Goal: Find specific page/section: Find specific page/section

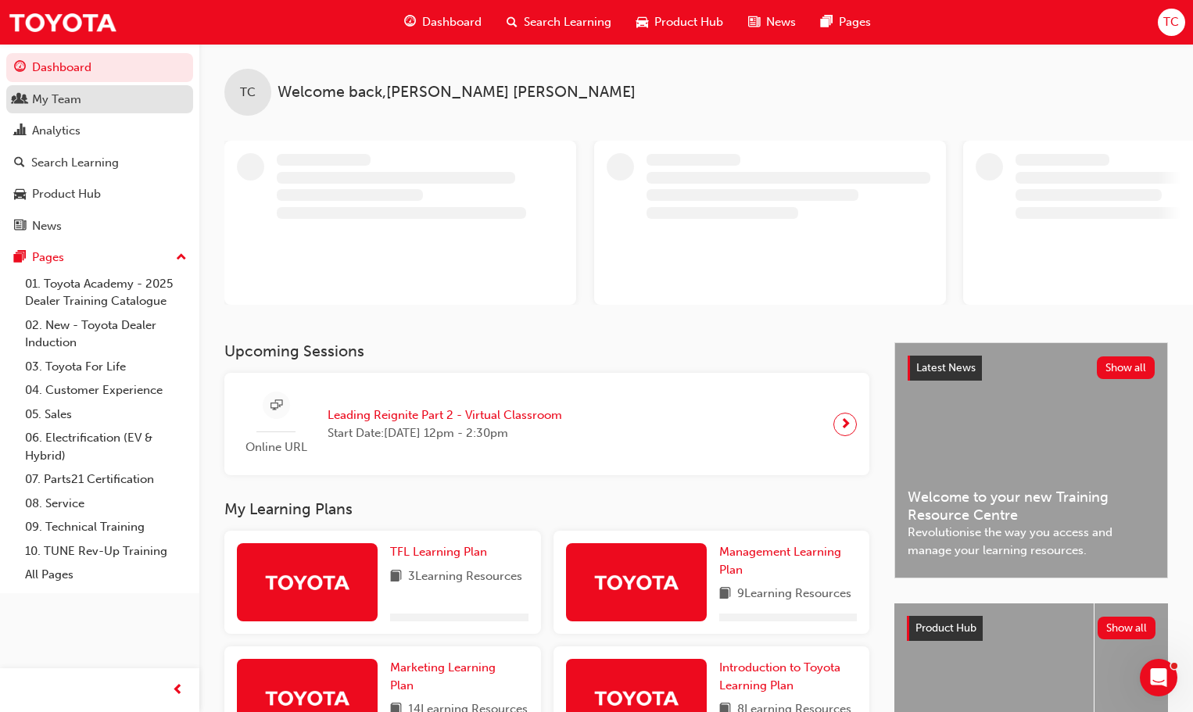
click at [74, 100] on div "My Team" at bounding box center [56, 100] width 49 height 18
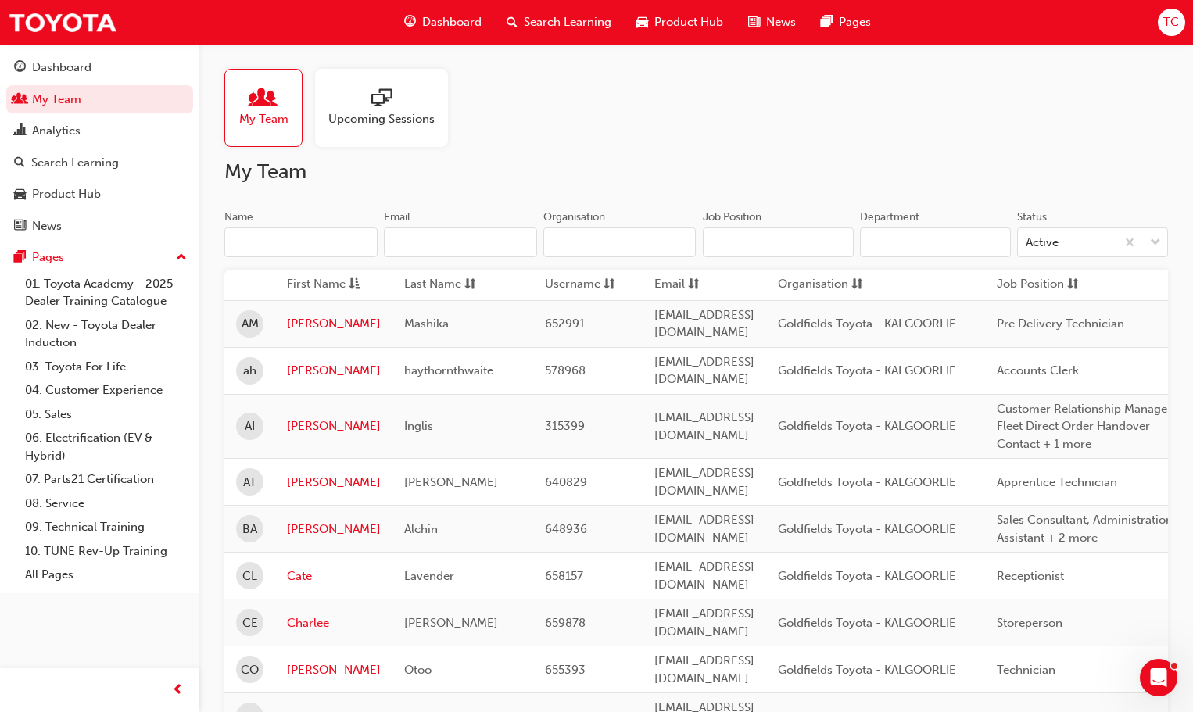
click at [279, 247] on input "Name" at bounding box center [300, 243] width 153 height 30
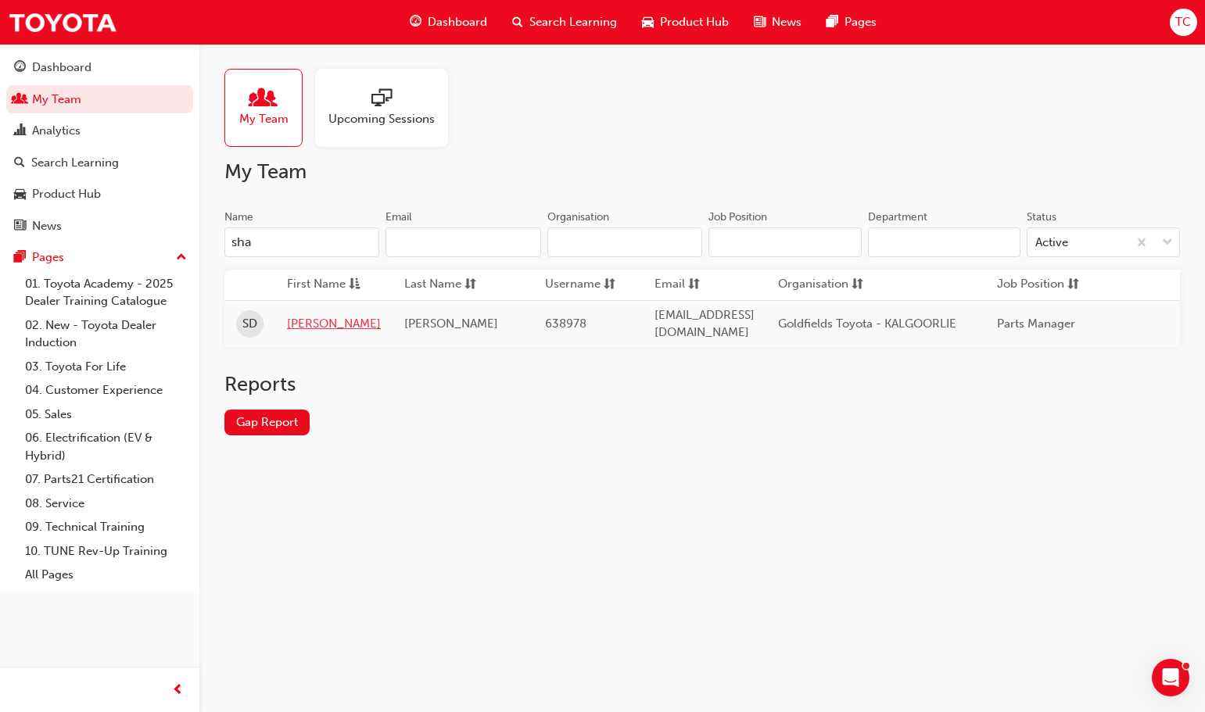
type input "sha"
click at [289, 321] on link "[PERSON_NAME]" at bounding box center [334, 324] width 94 height 18
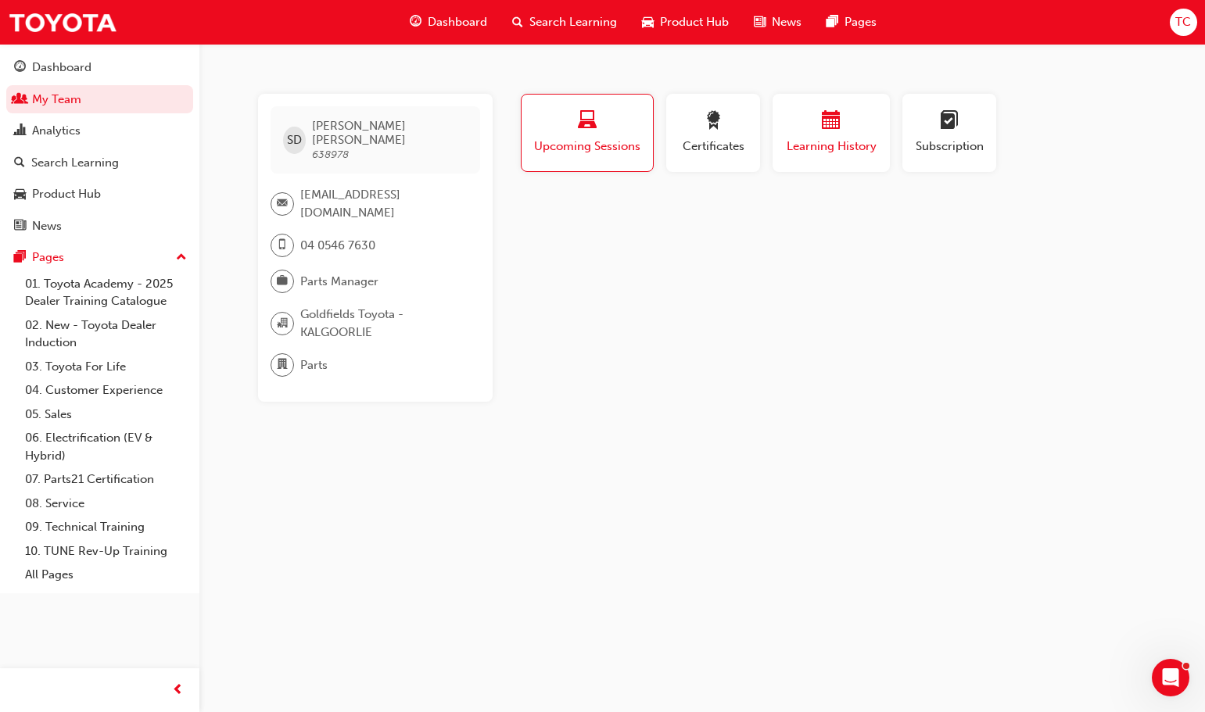
click at [827, 122] on span "calendar-icon" at bounding box center [831, 121] width 19 height 21
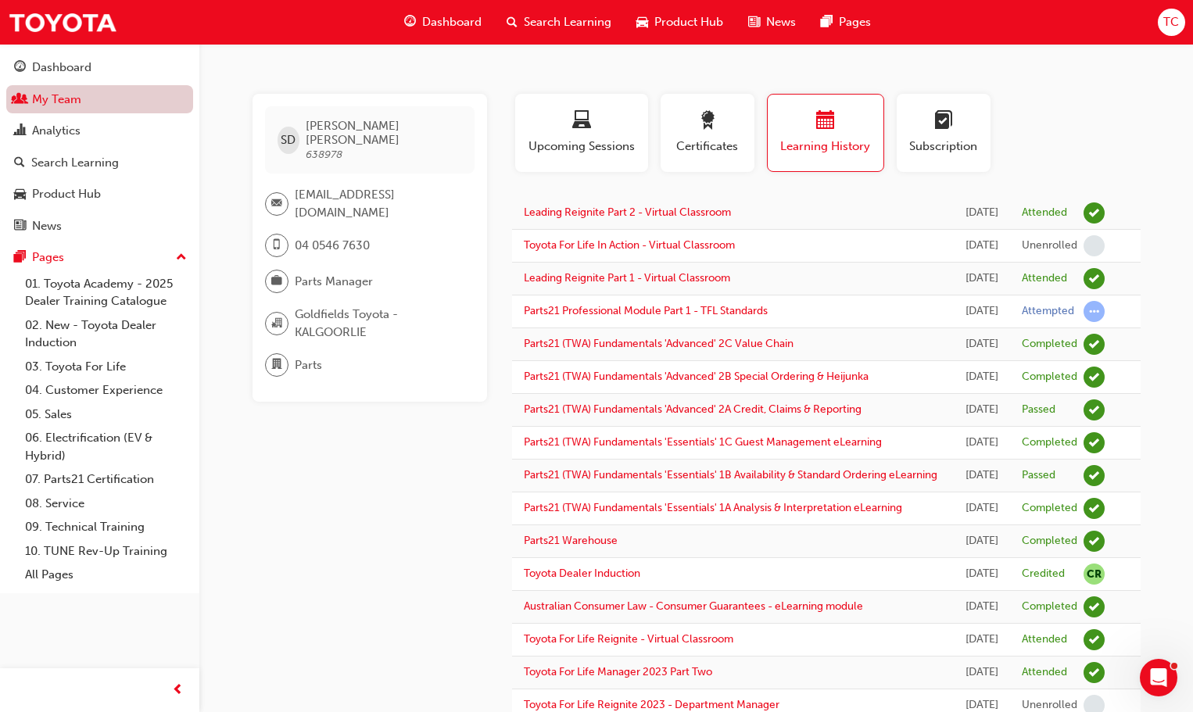
click at [105, 93] on link "My Team" at bounding box center [99, 99] width 187 height 29
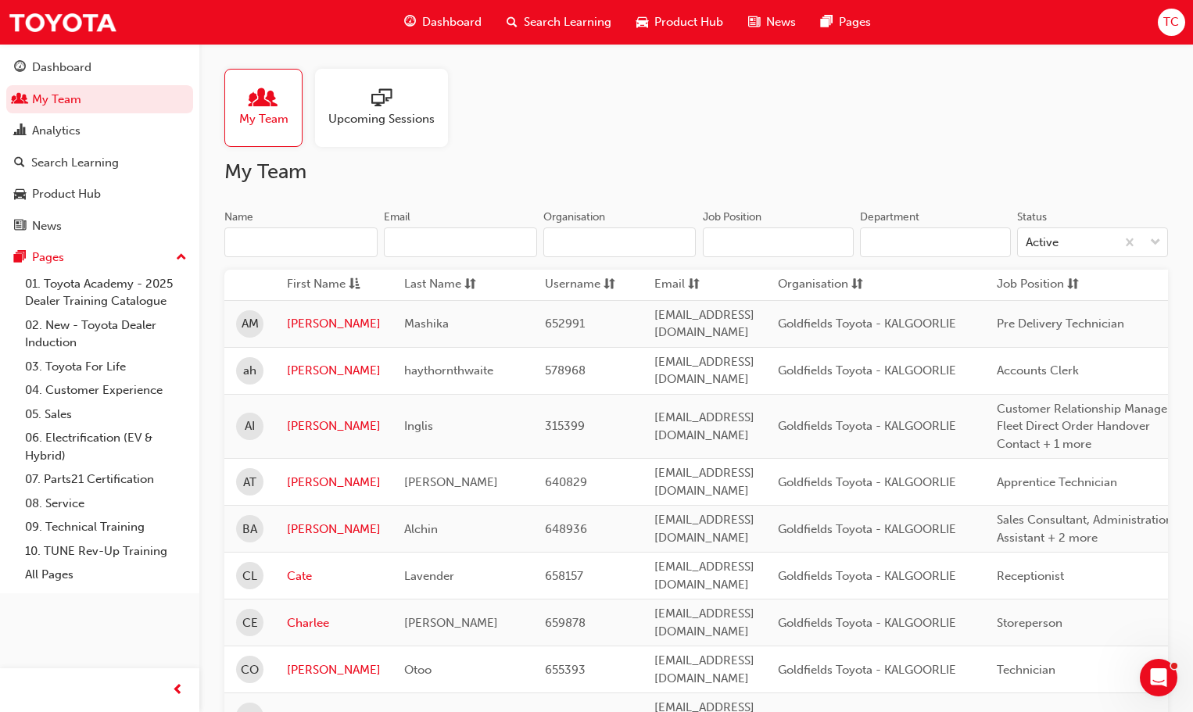
click at [285, 232] on input "Name" at bounding box center [300, 243] width 153 height 30
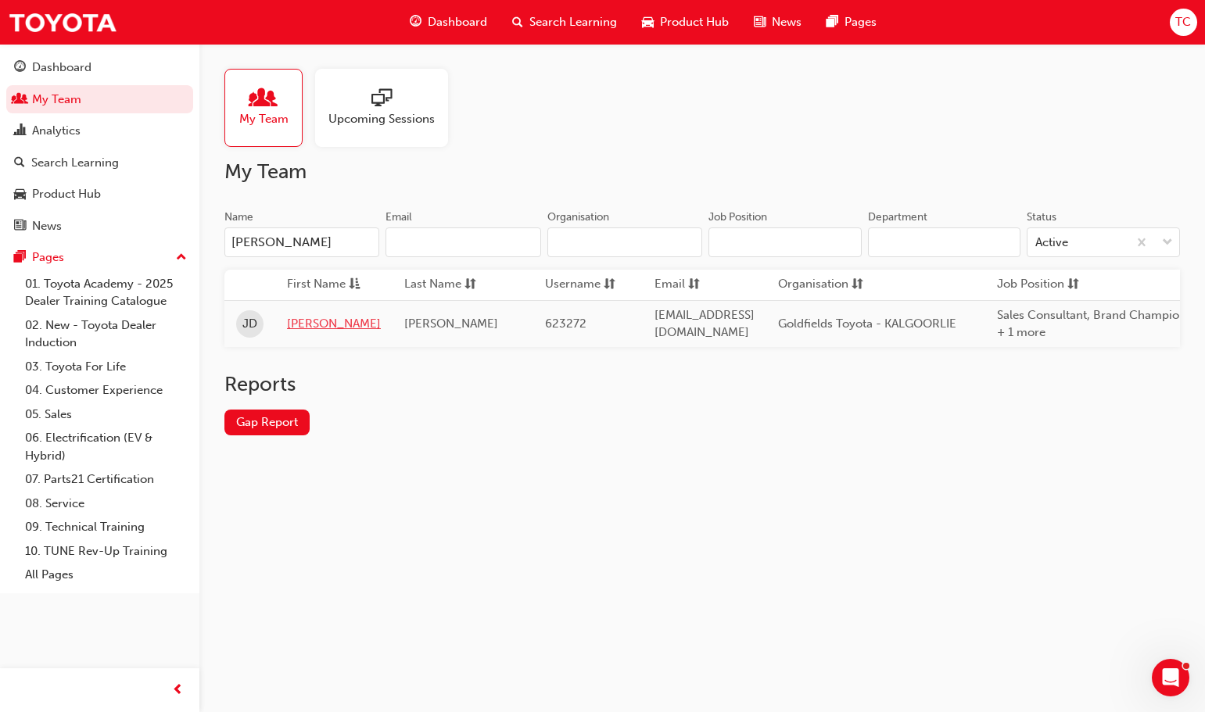
type input "[PERSON_NAME]"
click at [296, 321] on link "[PERSON_NAME]" at bounding box center [334, 324] width 94 height 18
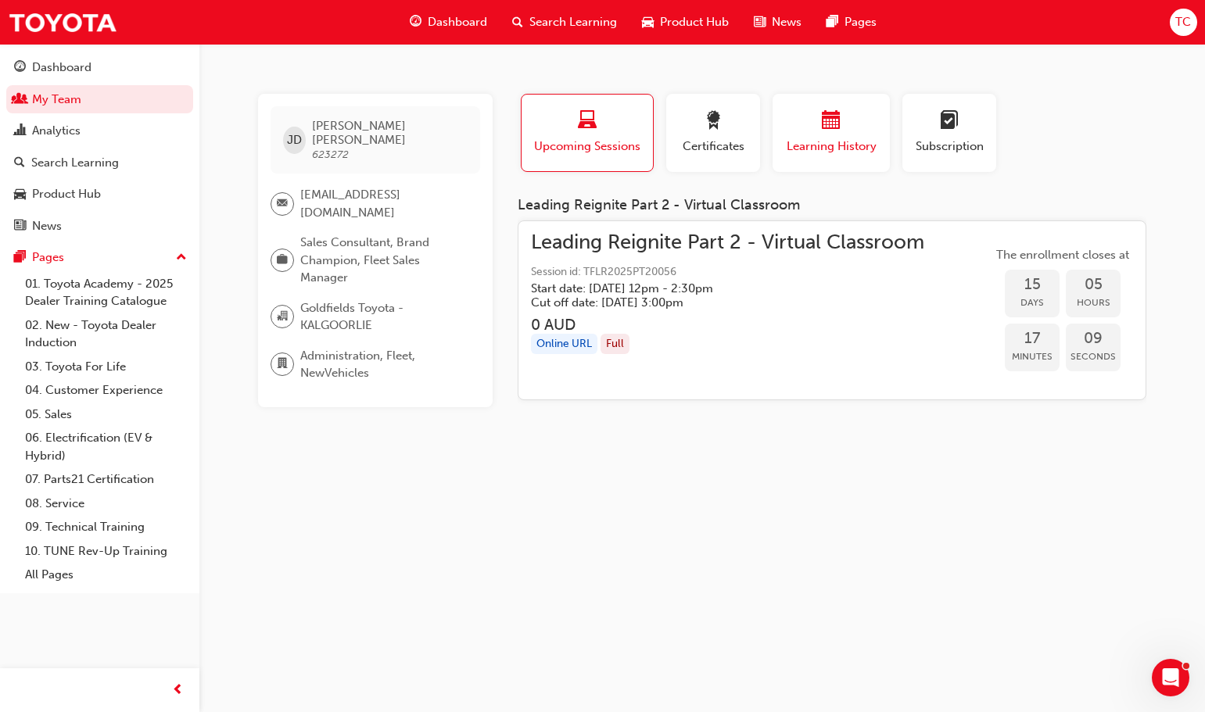
click at [825, 126] on span "calendar-icon" at bounding box center [831, 121] width 19 height 21
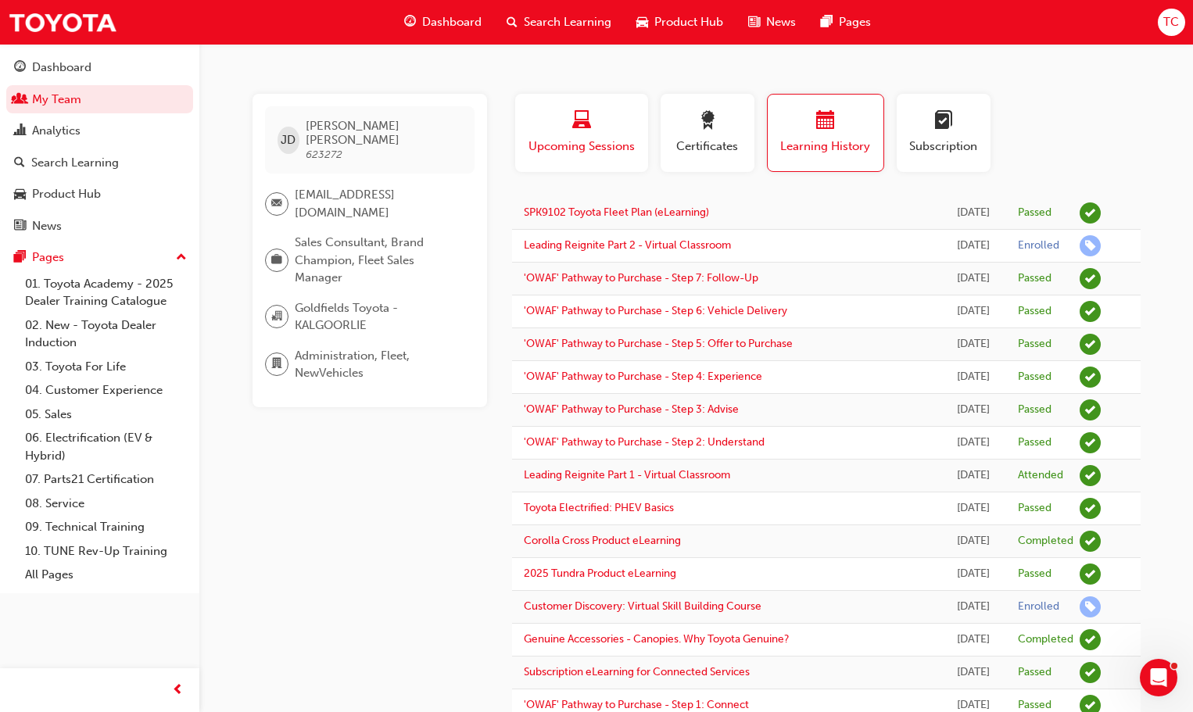
click at [583, 137] on div "Upcoming Sessions" at bounding box center [581, 133] width 109 height 45
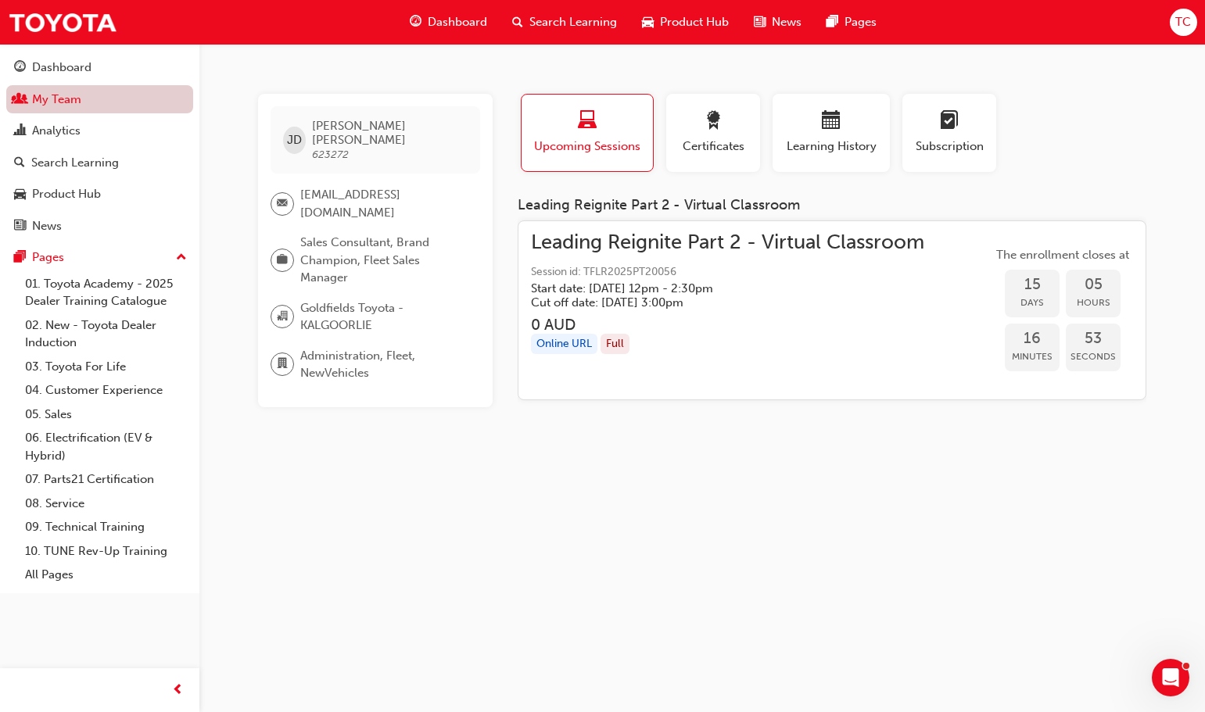
click at [68, 97] on link "My Team" at bounding box center [99, 99] width 187 height 29
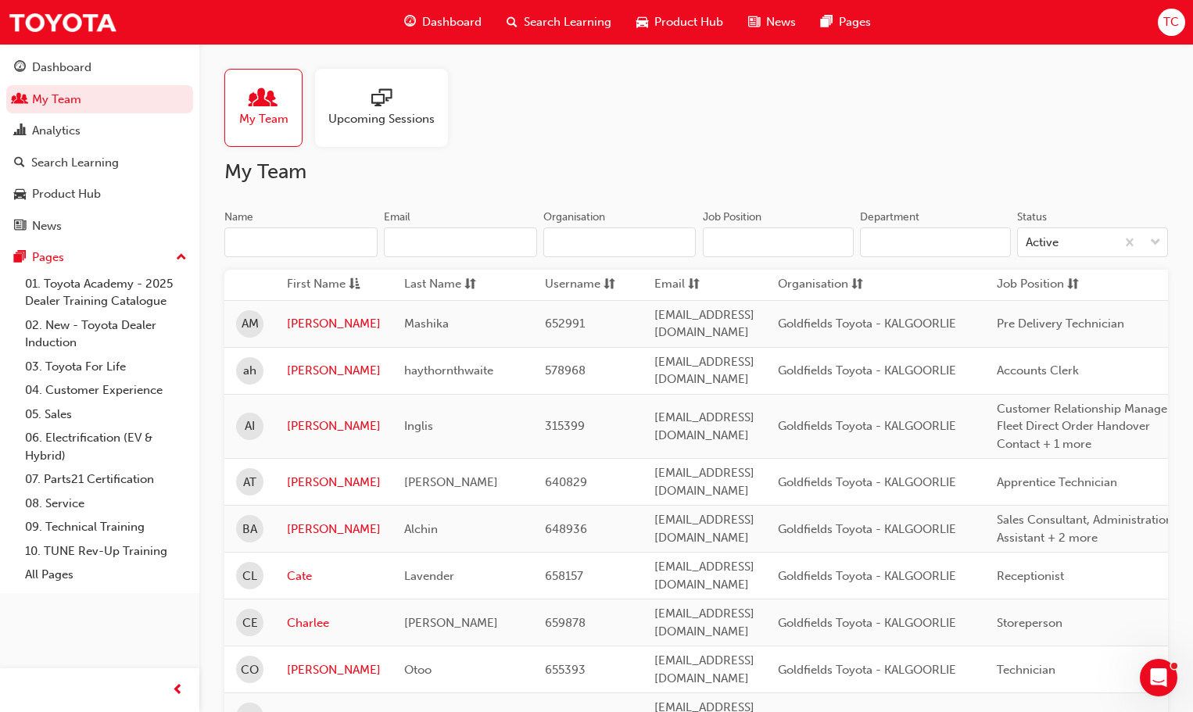
click at [274, 239] on input "Name" at bounding box center [300, 243] width 153 height 30
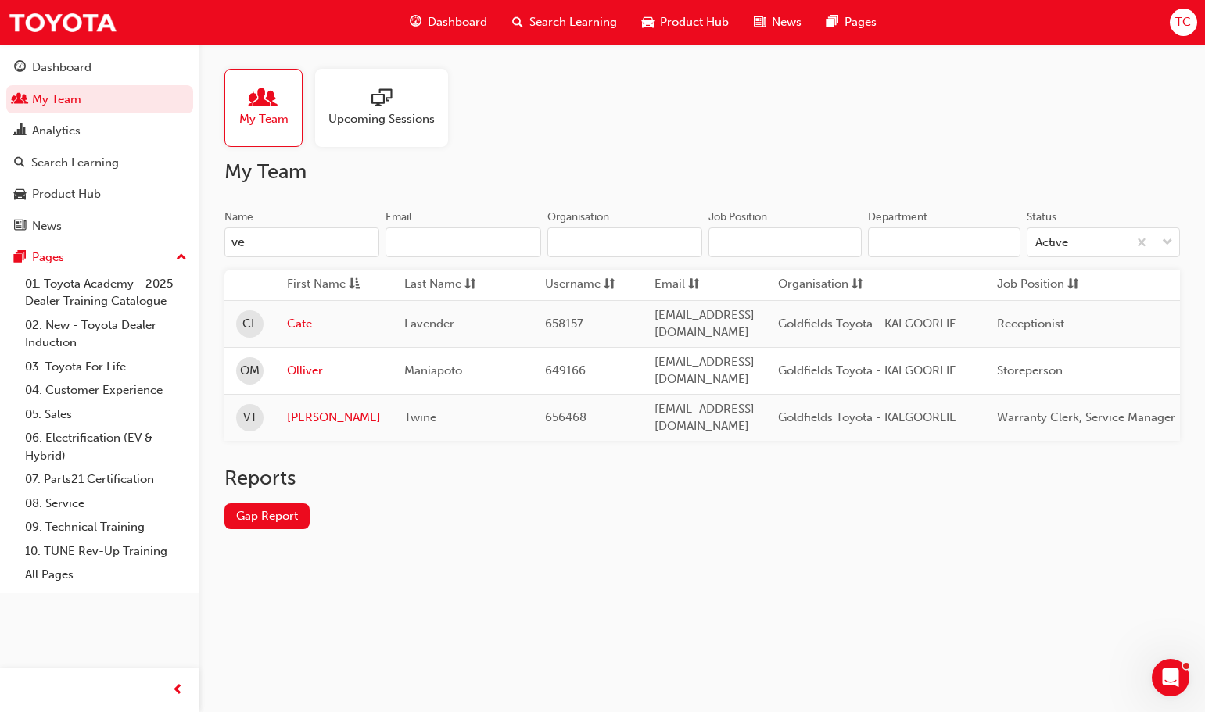
type input "ver"
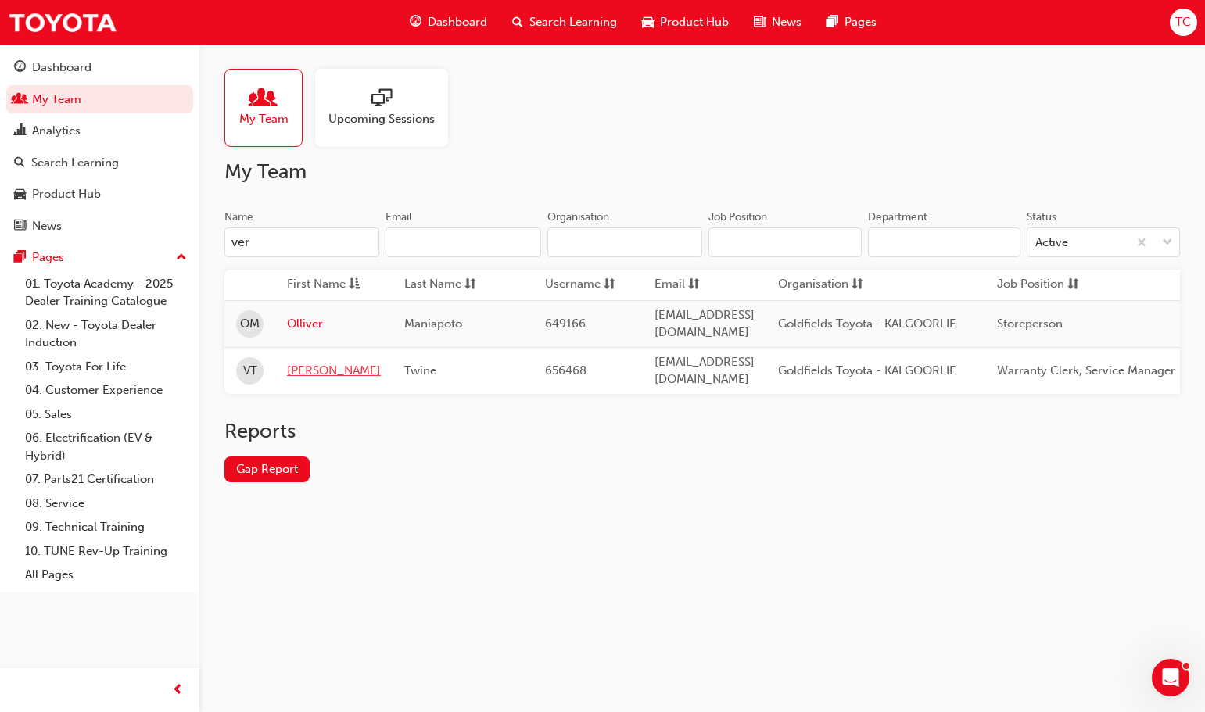
click at [307, 362] on link "[PERSON_NAME]" at bounding box center [334, 371] width 94 height 18
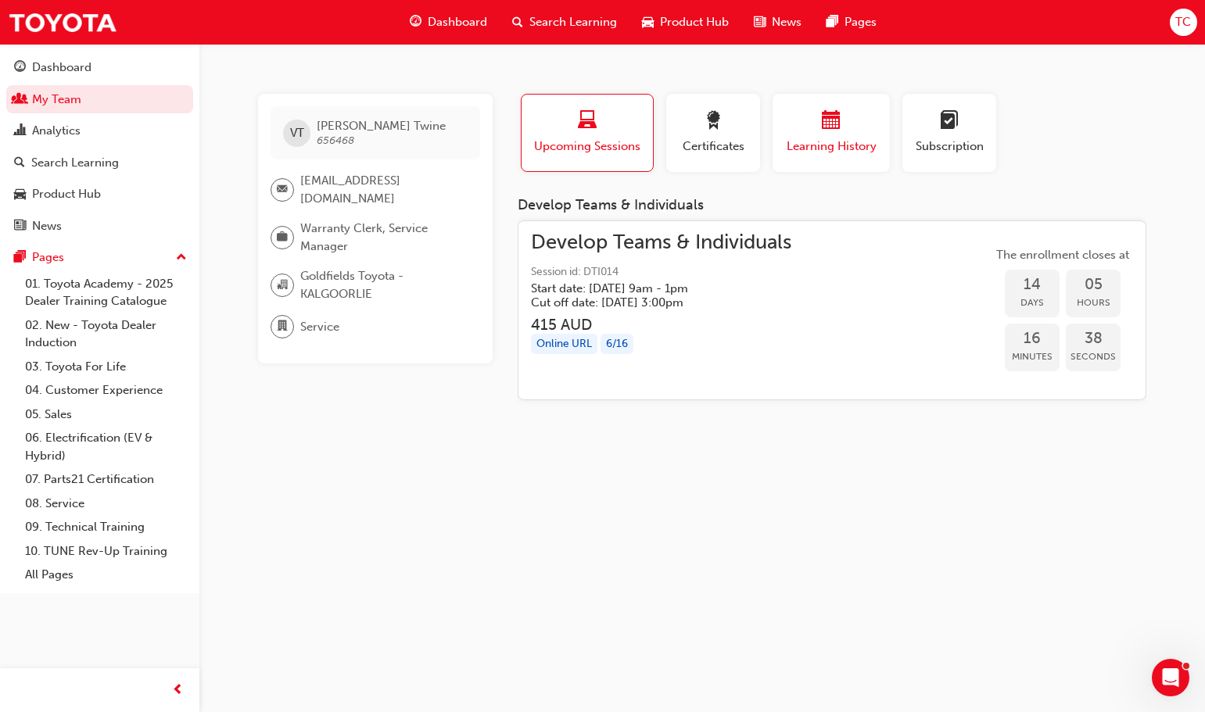
click at [808, 134] on div "button" at bounding box center [831, 123] width 94 height 24
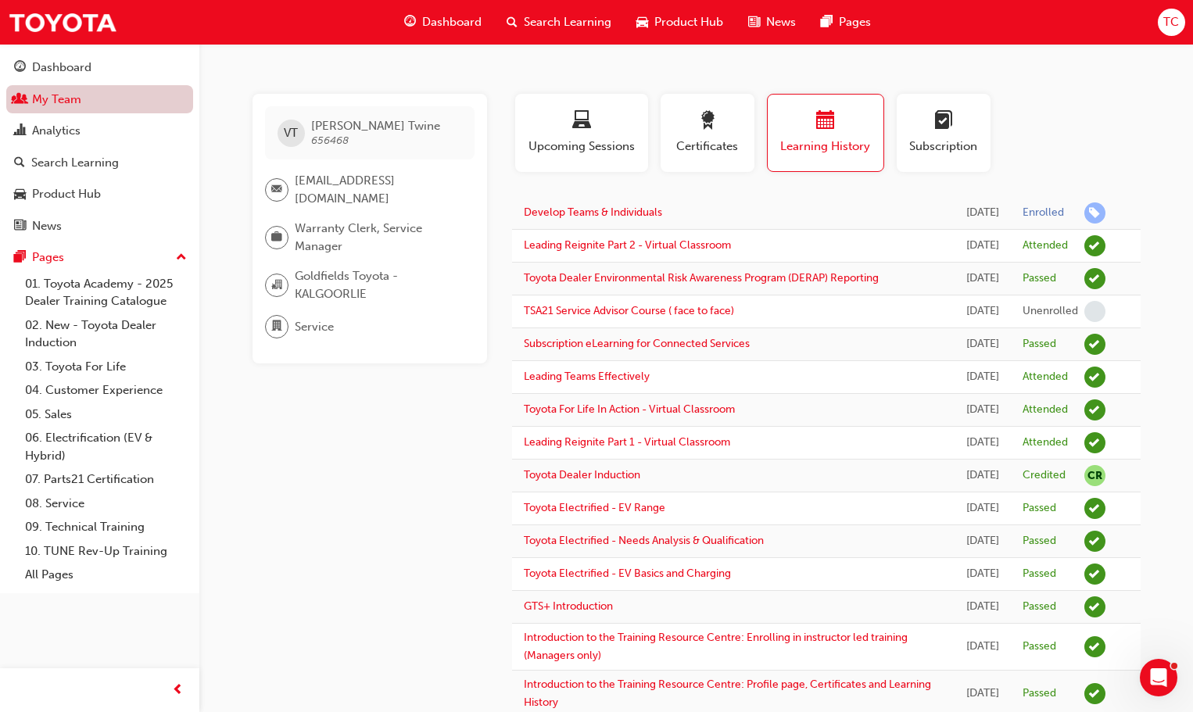
click at [79, 101] on link "My Team" at bounding box center [99, 99] width 187 height 29
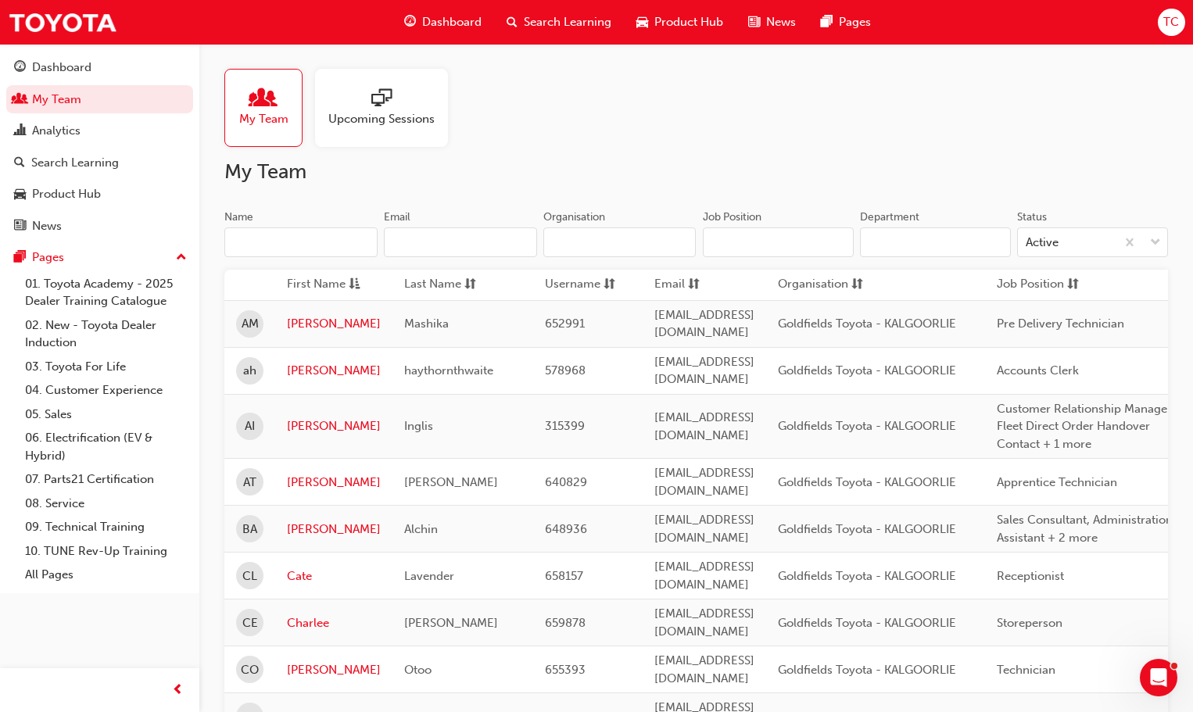
click at [248, 240] on input "Name" at bounding box center [300, 243] width 153 height 30
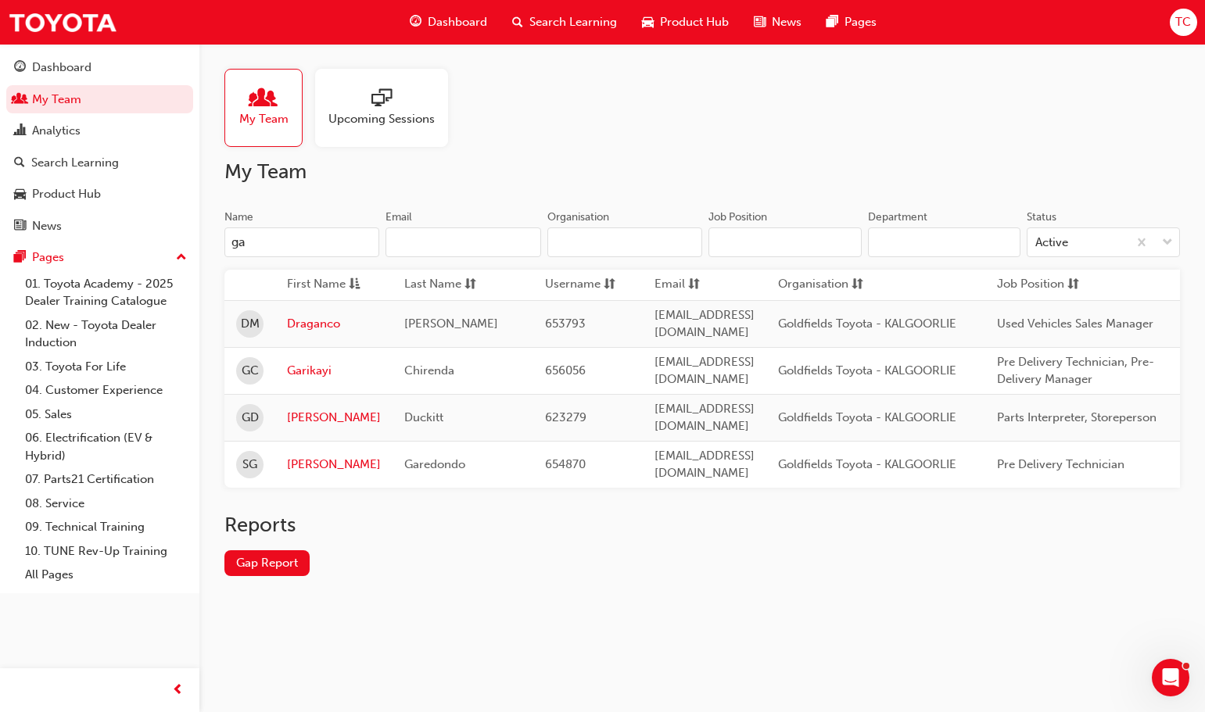
type input "gar"
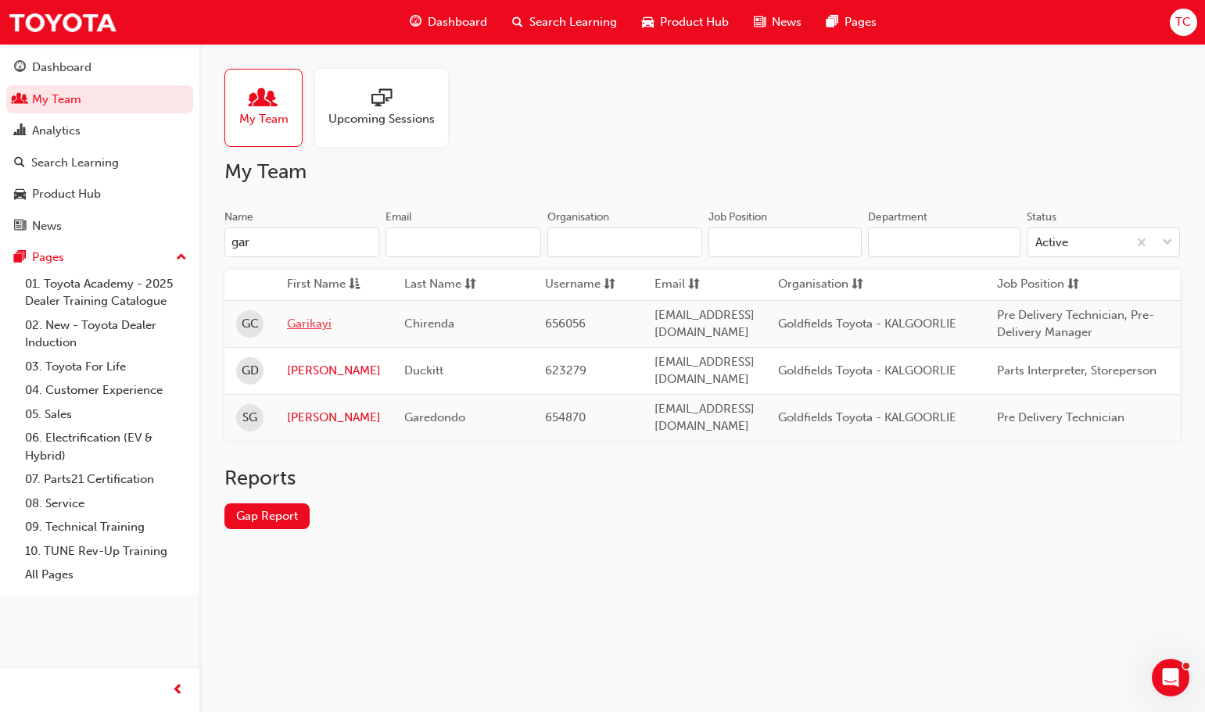
click at [322, 321] on link "Garikayi" at bounding box center [334, 324] width 94 height 18
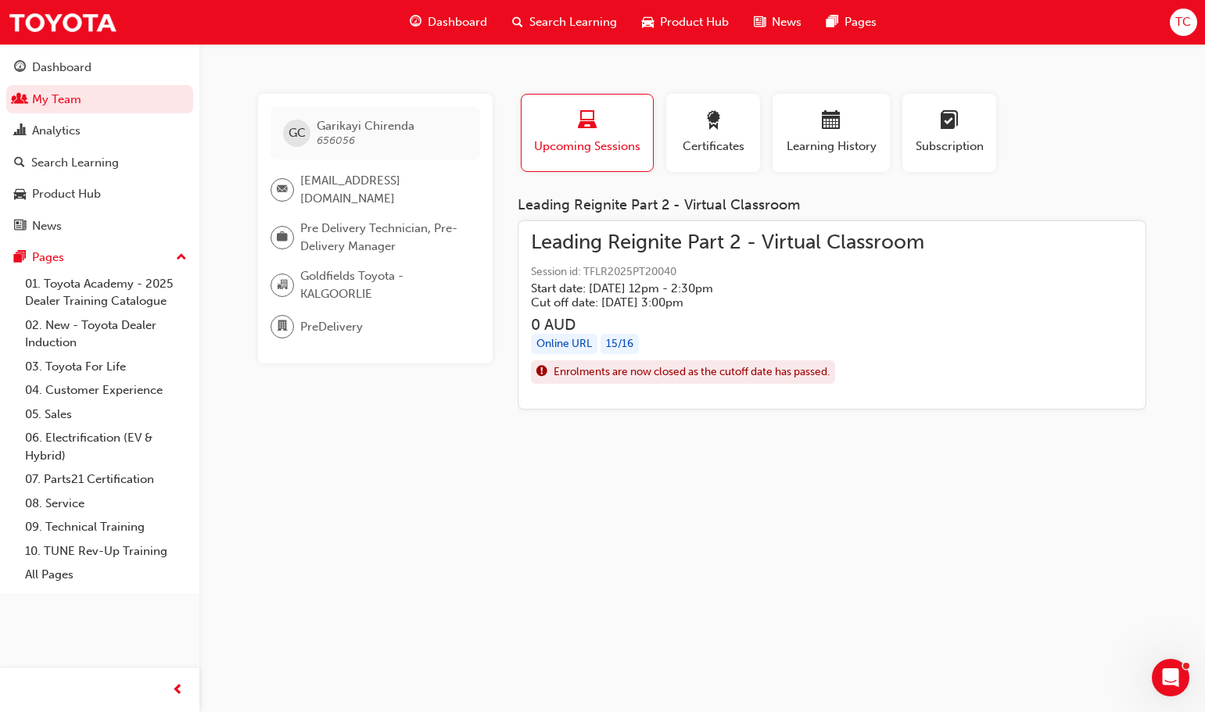
click at [458, 22] on span "Dashboard" at bounding box center [457, 22] width 59 height 18
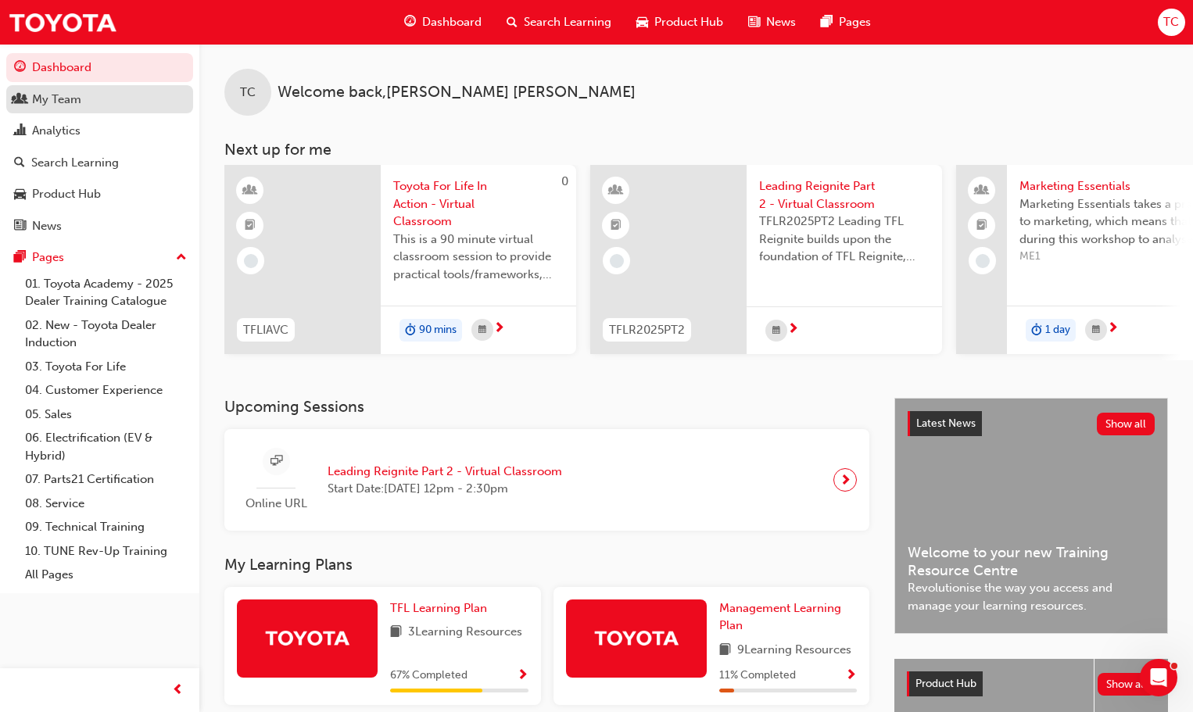
click at [51, 94] on div "My Team" at bounding box center [56, 100] width 49 height 18
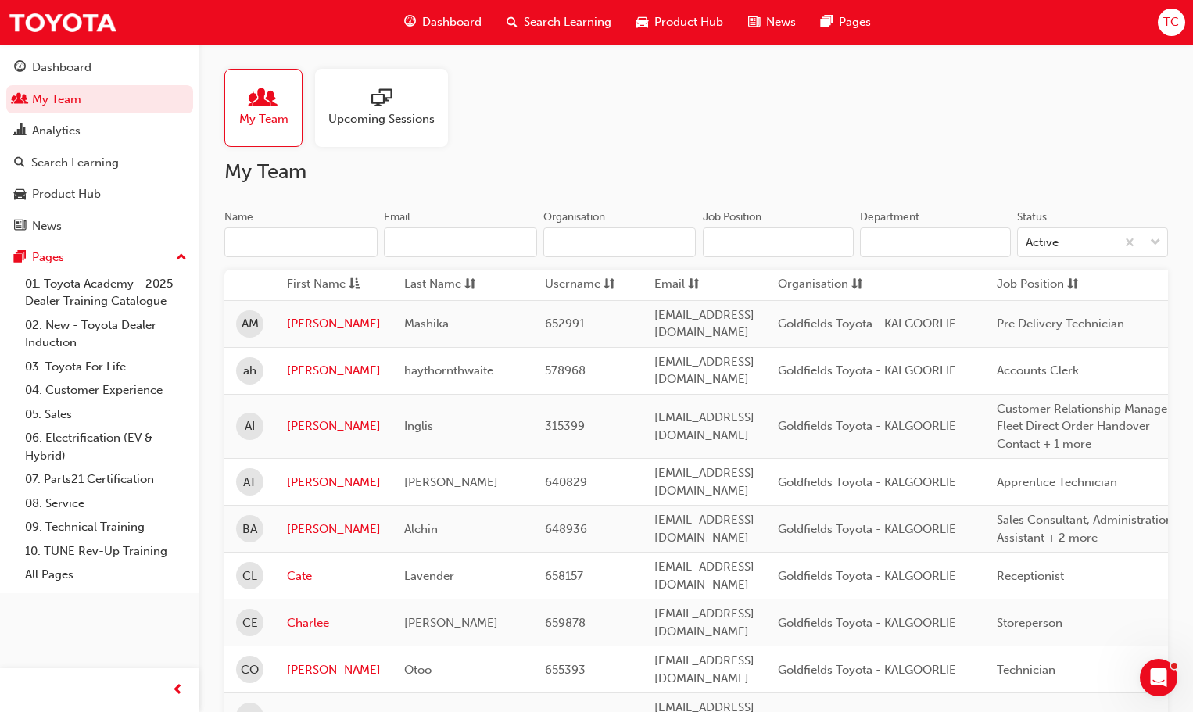
click at [278, 243] on input "Name" at bounding box center [300, 243] width 153 height 30
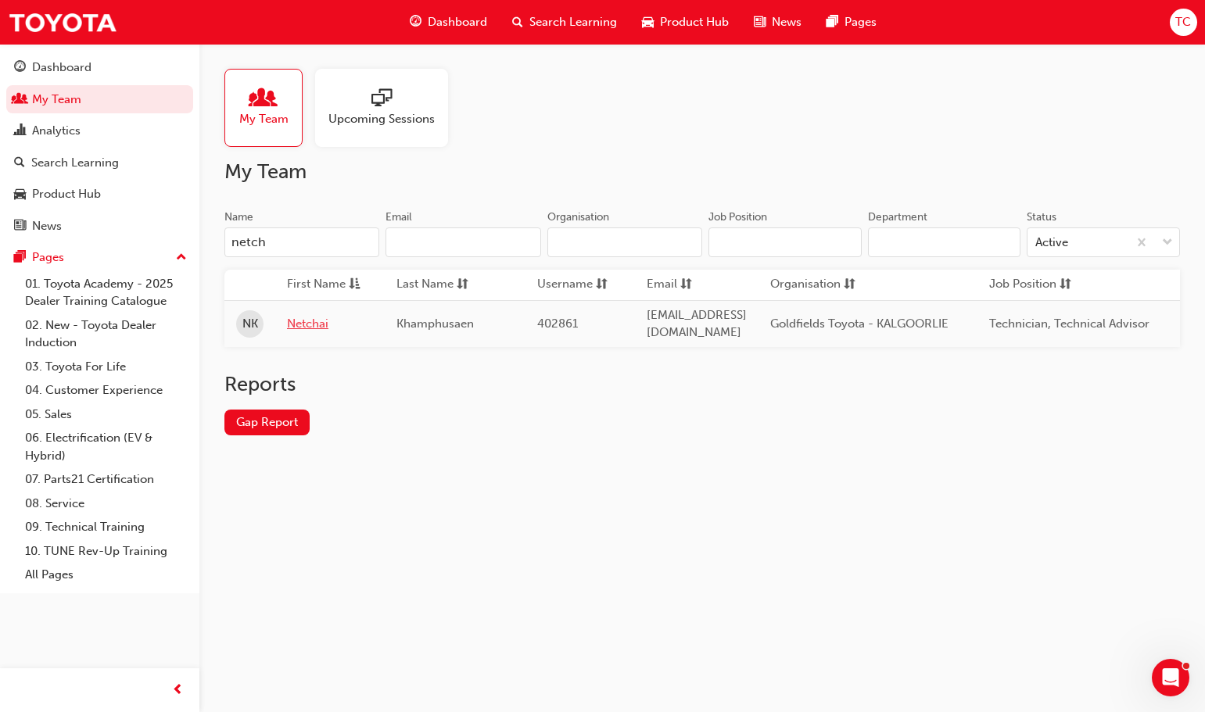
type input "netch"
click at [314, 321] on link "Netchai" at bounding box center [330, 324] width 86 height 18
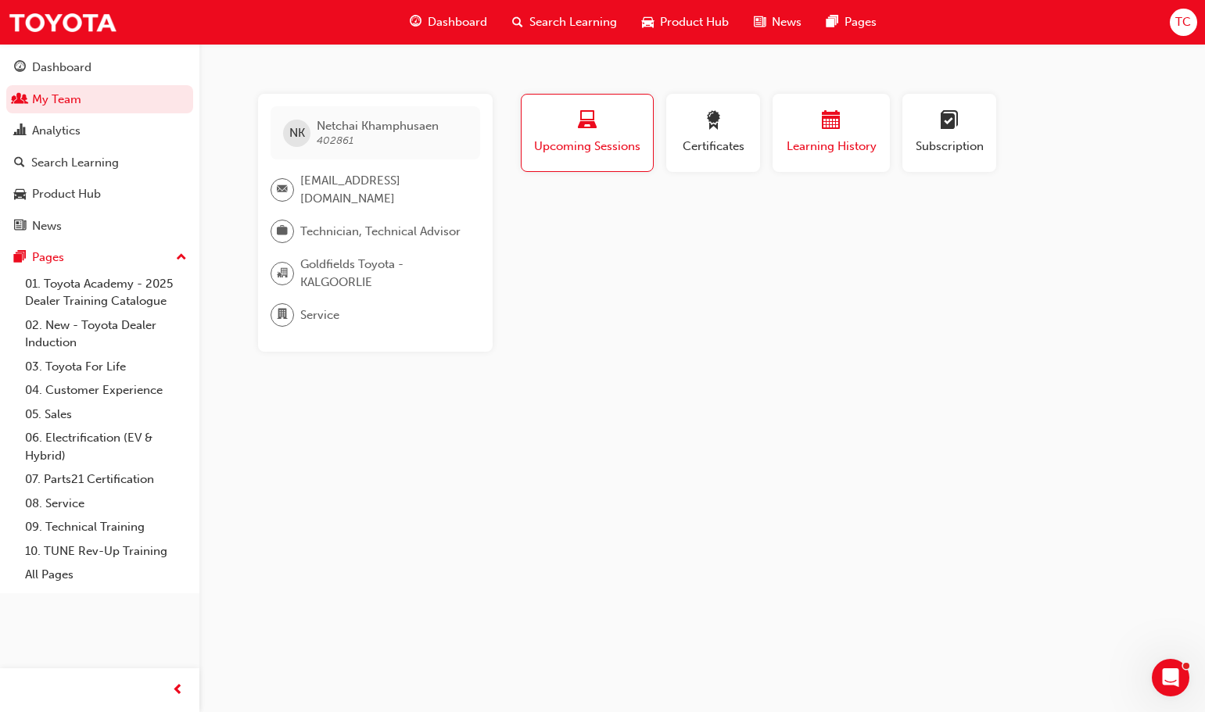
click at [824, 145] on span "Learning History" at bounding box center [831, 147] width 94 height 18
